Goal: Navigation & Orientation: Find specific page/section

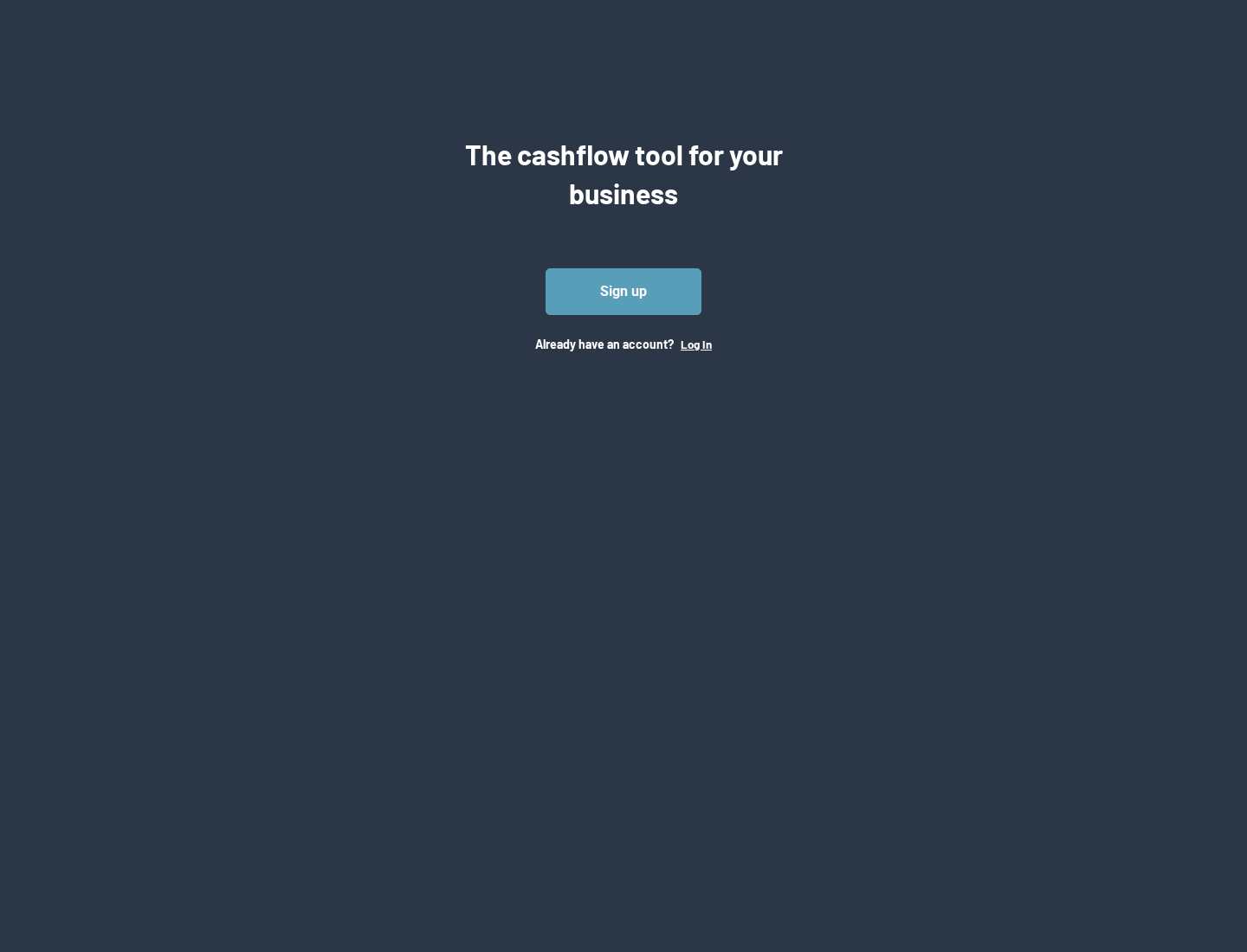
click at [695, 344] on button "Log In" at bounding box center [697, 345] width 32 height 14
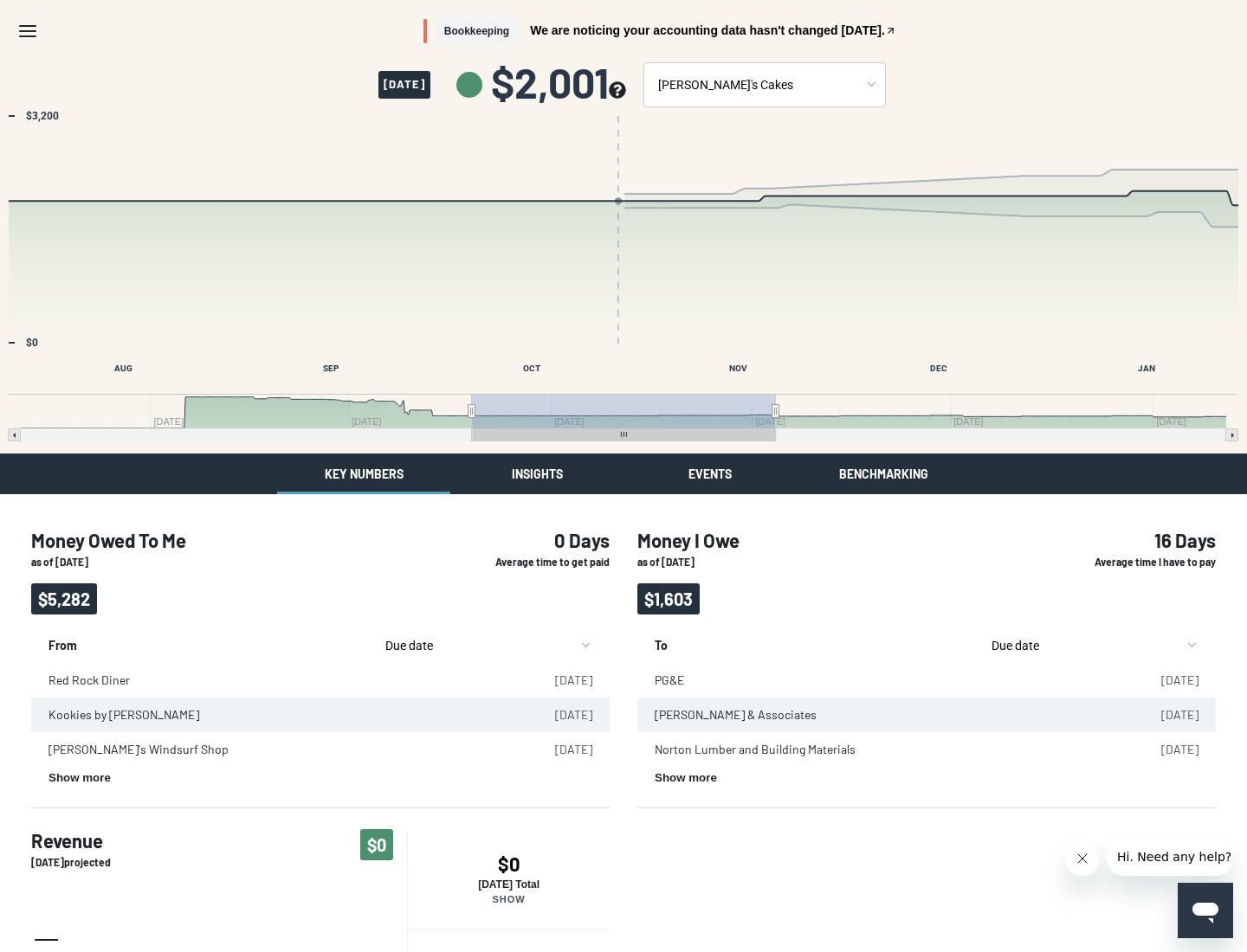
click at [537, 474] on button "Insights" at bounding box center [536, 474] width 173 height 40
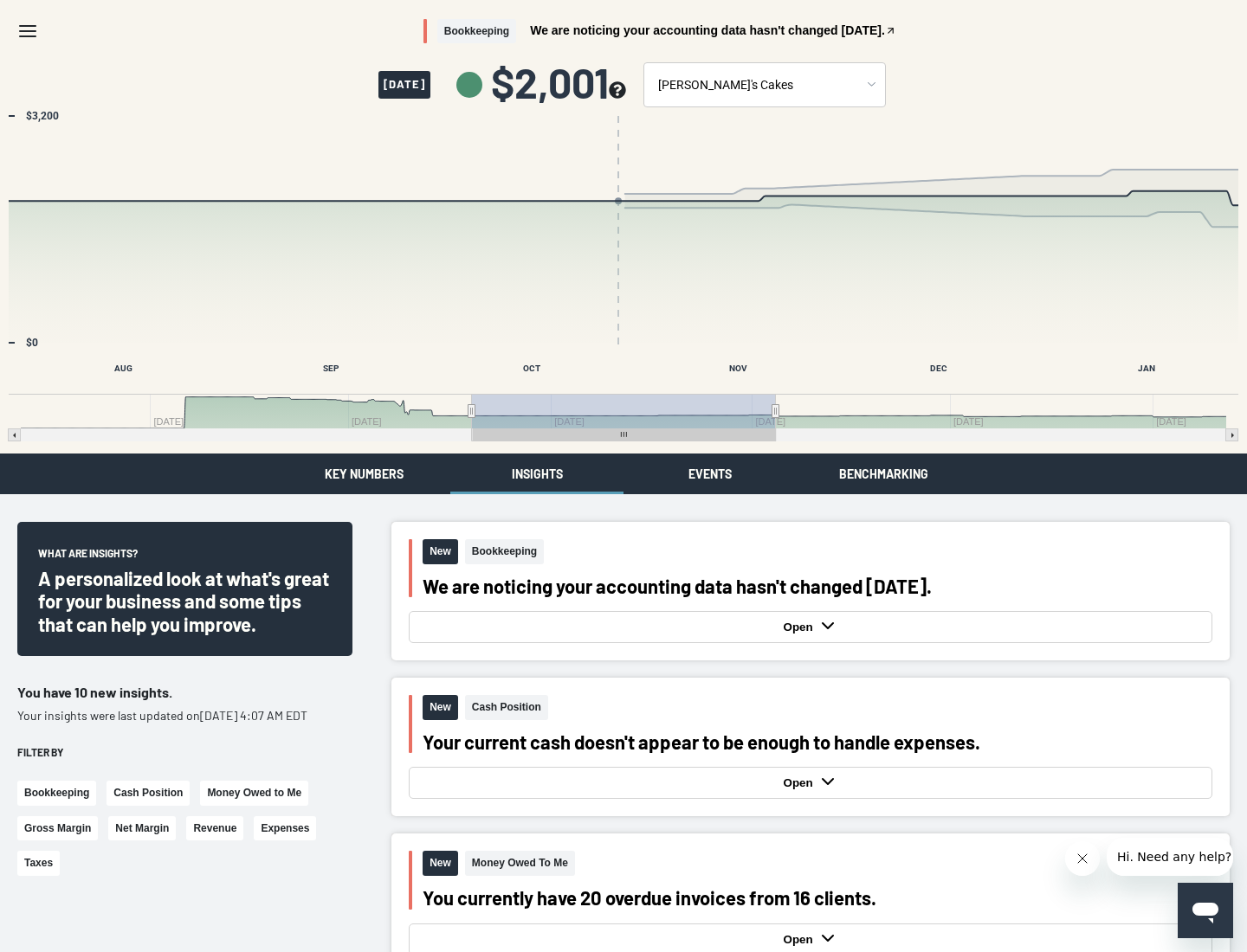
click at [710, 474] on button "Events" at bounding box center [709, 474] width 173 height 40
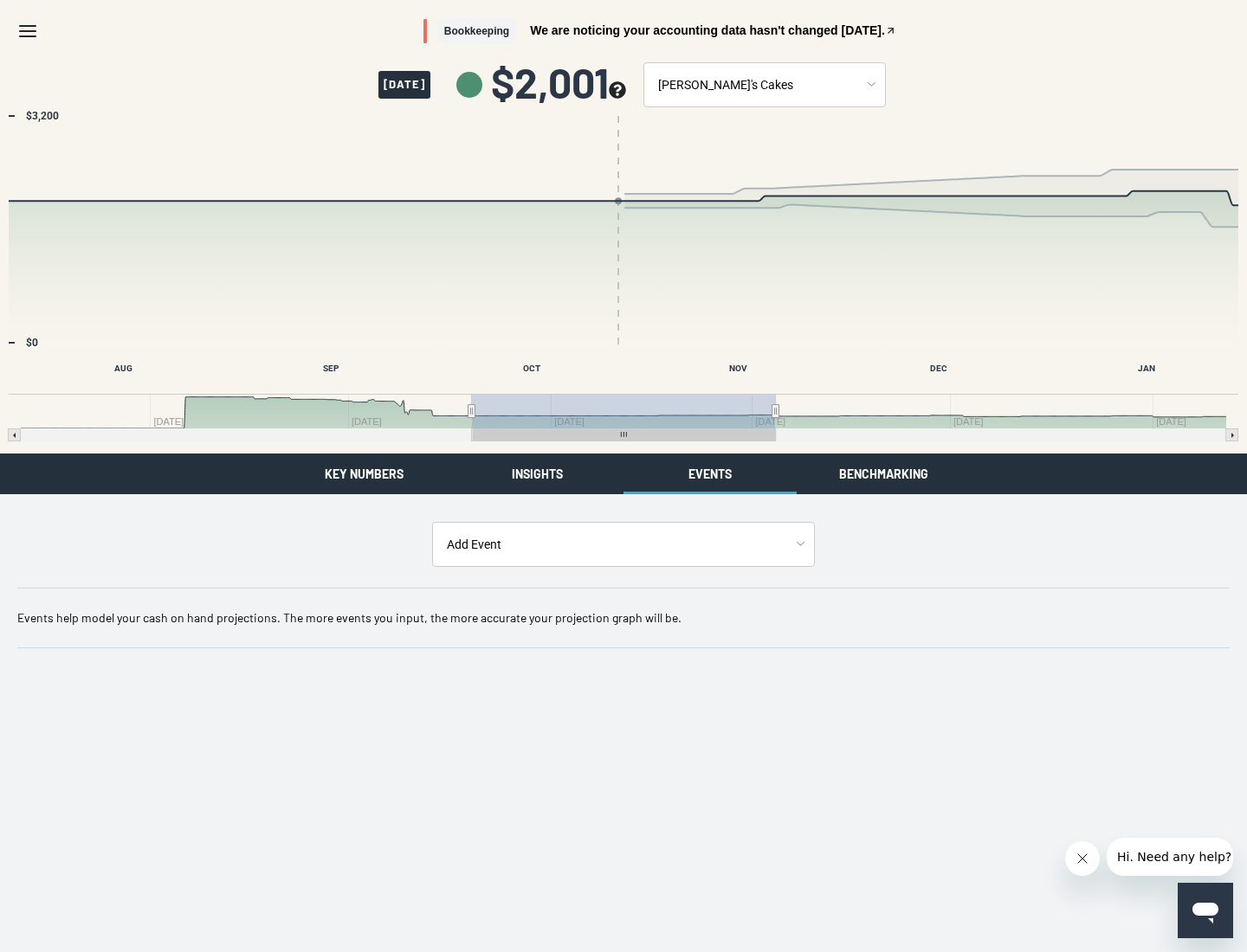
click at [883, 474] on button "Benchmarking" at bounding box center [883, 474] width 173 height 40
